Goal: Use online tool/utility: Utilize a website feature to perform a specific function

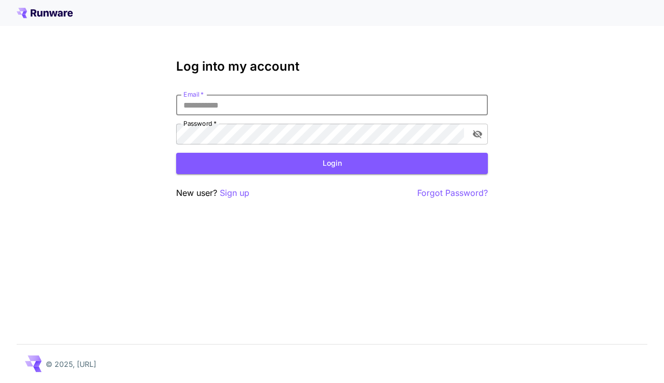
type input "**********"
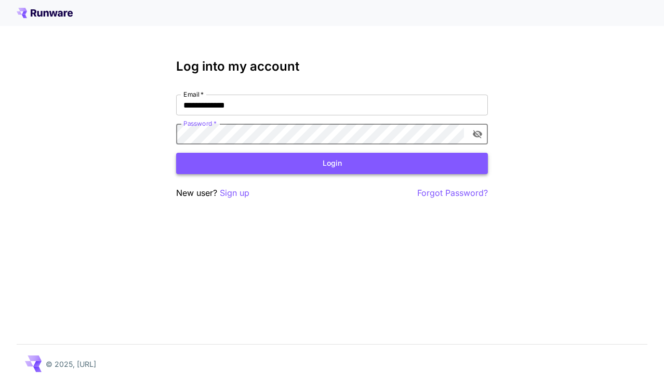
click at [331, 170] on button "Login" at bounding box center [332, 163] width 312 height 21
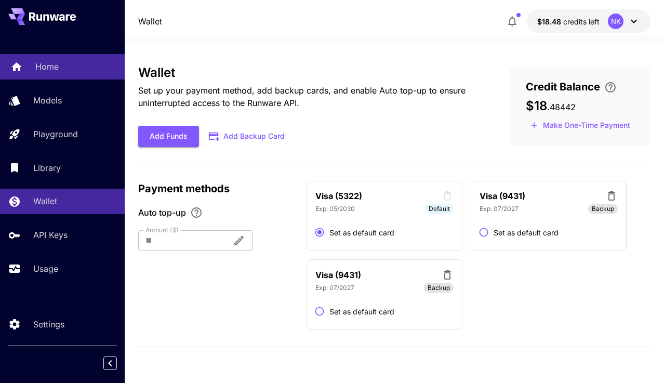
click at [48, 69] on p "Home" at bounding box center [46, 66] width 23 height 12
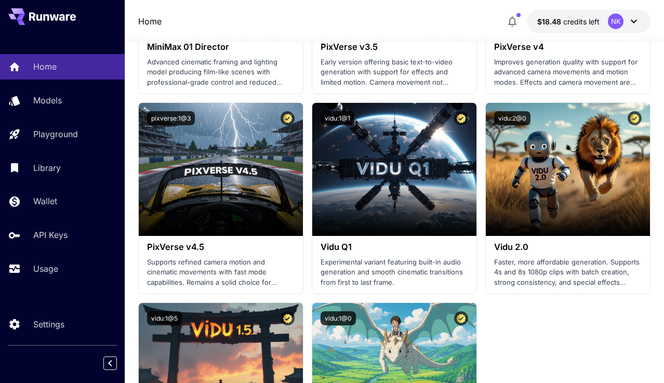
scroll to position [1158, 0]
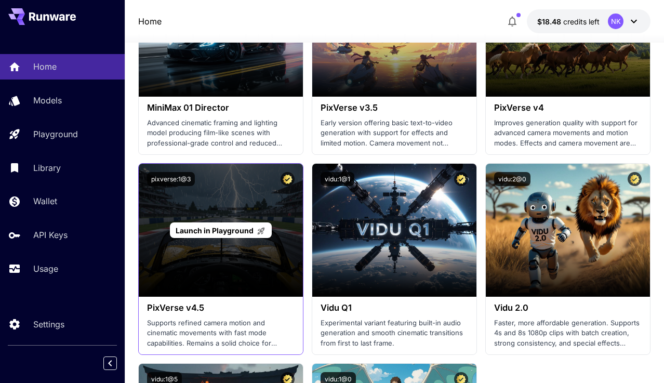
click at [225, 229] on span "Launch in Playground" at bounding box center [215, 230] width 78 height 9
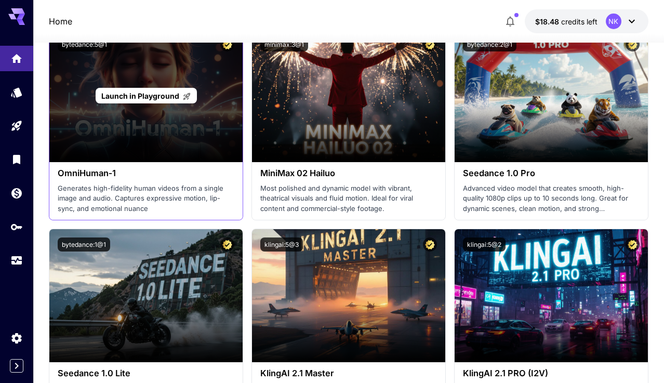
scroll to position [84, 0]
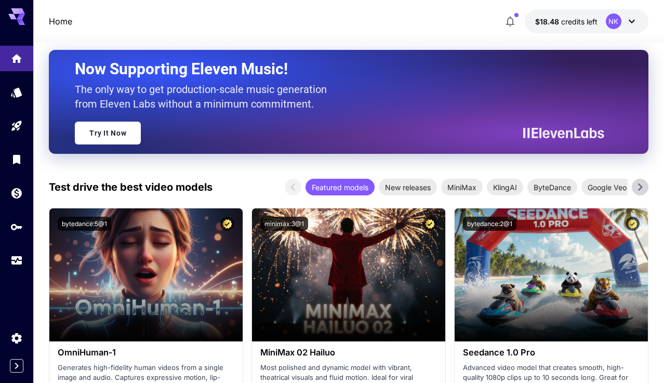
click at [636, 186] on icon at bounding box center [641, 187] width 16 height 16
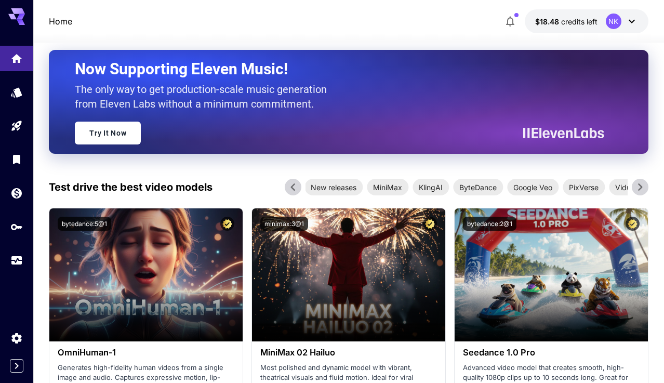
click at [638, 186] on icon at bounding box center [641, 187] width 16 height 16
click at [478, 189] on span "ByteDance" at bounding box center [465, 187] width 50 height 11
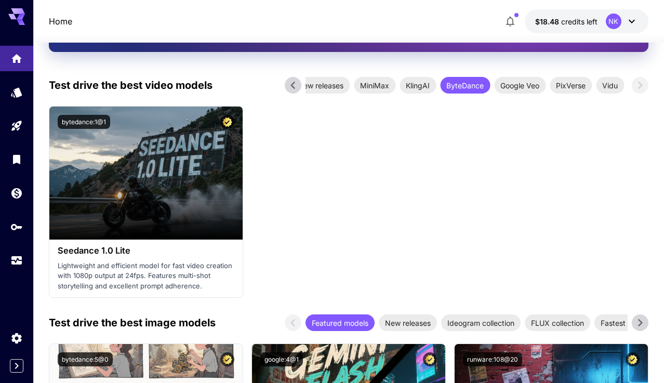
scroll to position [222, 0]
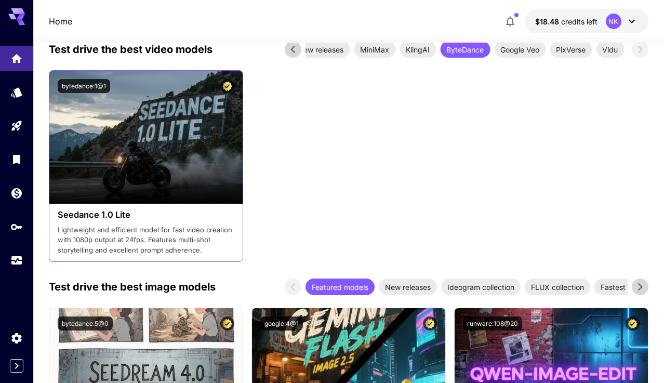
click at [166, 221] on div "Seedance 1.0 Lite Lightweight and efficient model for fast video creation with …" at bounding box center [145, 233] width 193 height 58
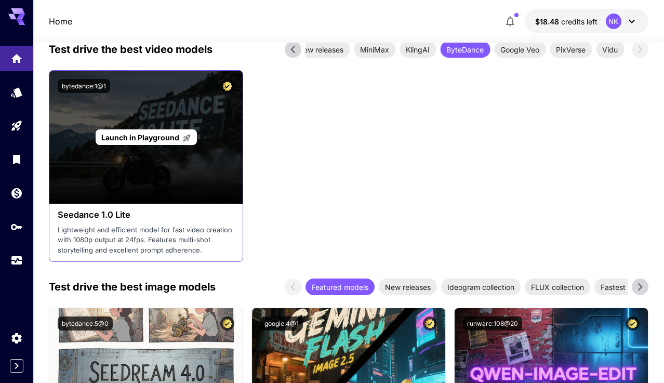
click at [167, 188] on div "Launch in Playground" at bounding box center [145, 137] width 193 height 133
click at [164, 141] on span "Launch in Playground" at bounding box center [140, 137] width 78 height 9
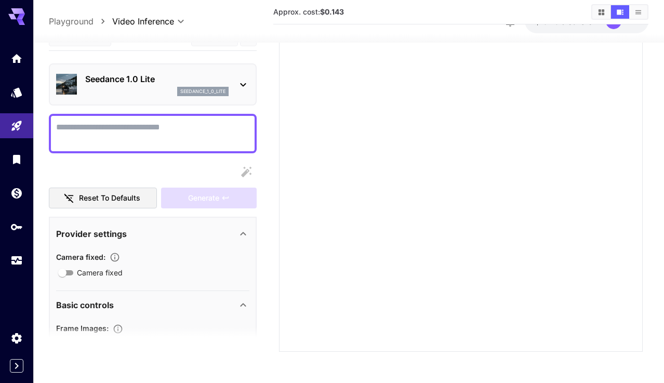
scroll to position [121, 0]
